Goal: Communication & Community: Answer question/provide support

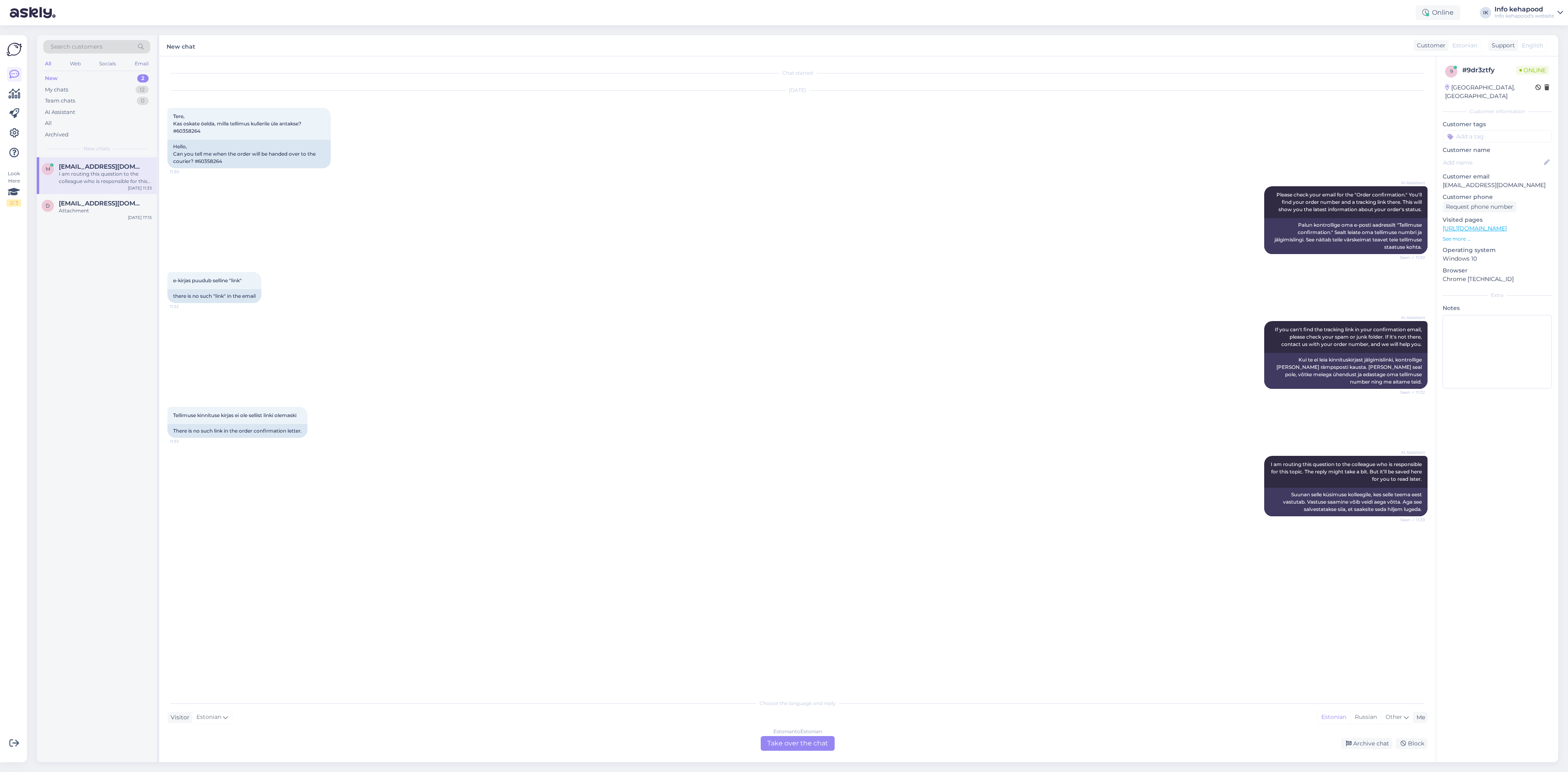
click at [93, 164] on span "[EMAIL_ADDRESS][DOMAIN_NAME]" at bounding box center [102, 166] width 85 height 7
drag, startPoint x: 177, startPoint y: 133, endPoint x: 214, endPoint y: 135, distance: 37.1
click at [214, 135] on div "Tere, Kas oskate öelda, milla tellimus kullerile üle antakse? #60358264 11:30" at bounding box center [249, 123] width 164 height 32
copy span "60358264"
click at [819, 740] on div "Estonian to Estonian Take over the chat" at bounding box center [797, 744] width 74 height 15
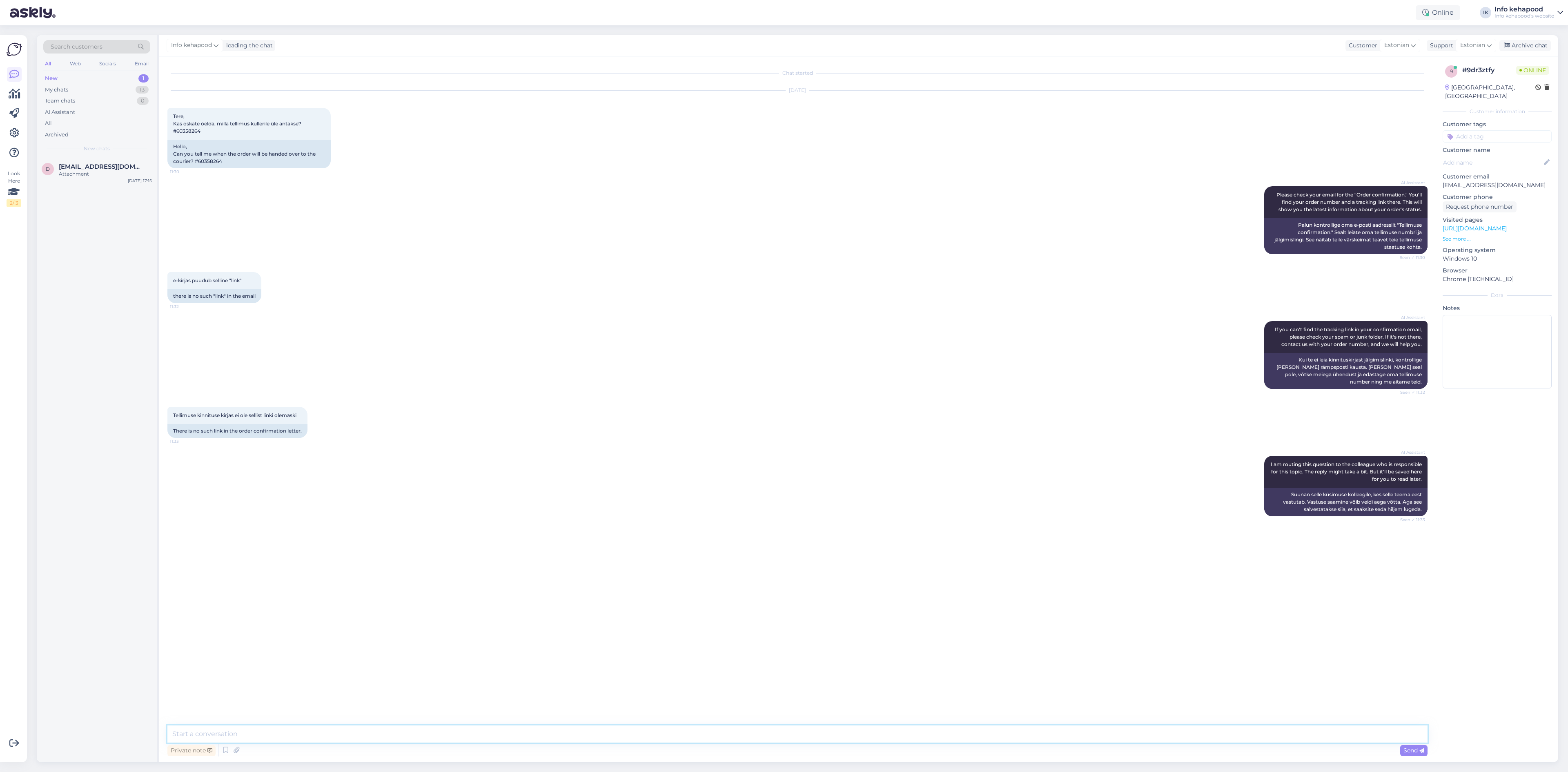
click at [696, 731] on textarea at bounding box center [797, 733] width 1260 height 17
type textarea "t"
type textarea "Tere Merilin! Teie tellimus on komplekteeritud."
click at [116, 195] on div "d [EMAIL_ADDRESS][DOMAIN_NAME] Attachment [DATE] 17:15" at bounding box center [96, 460] width 120 height 605
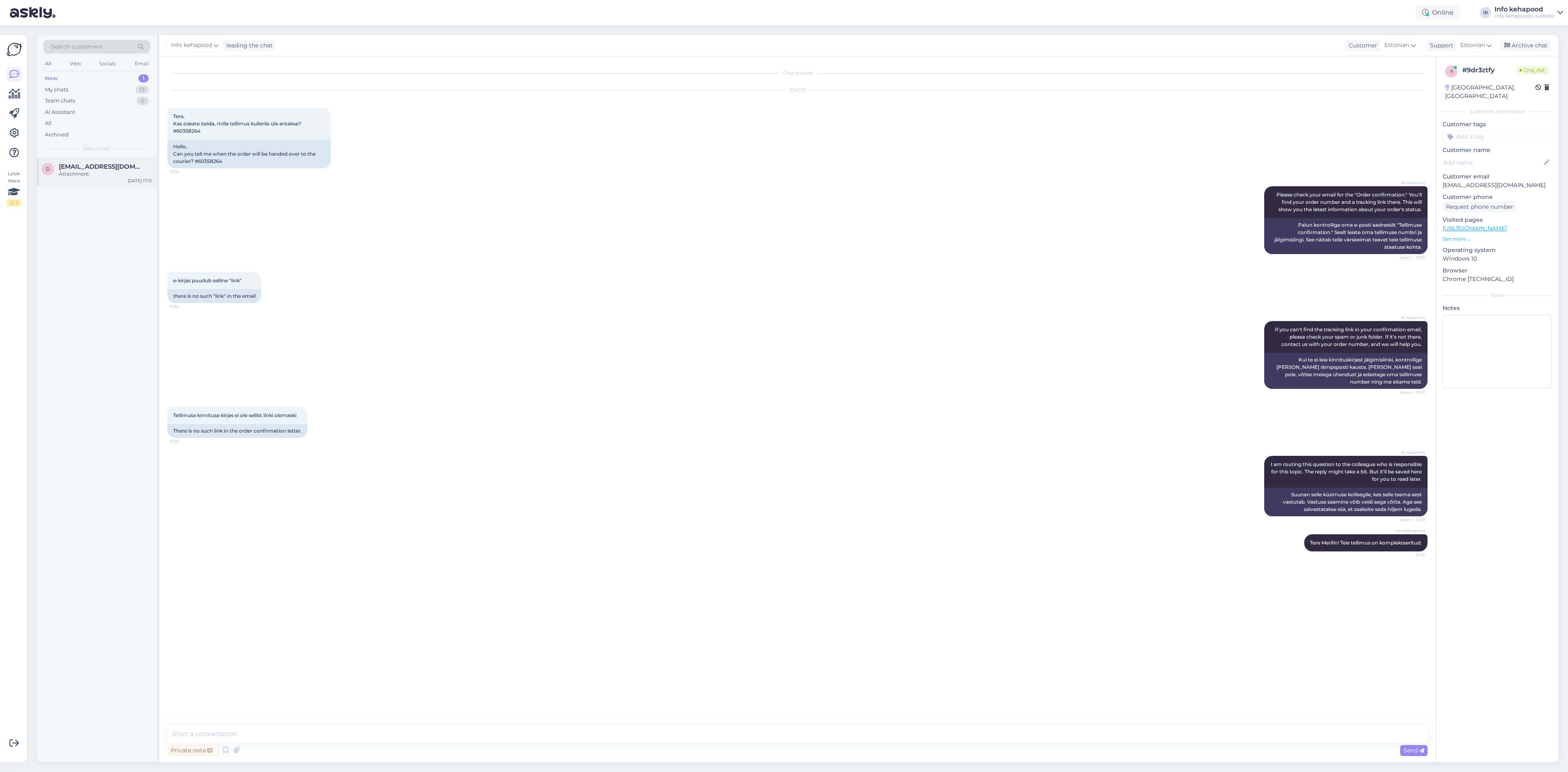
click at [103, 170] on span "[EMAIL_ADDRESS][DOMAIN_NAME]" at bounding box center [102, 166] width 85 height 7
